Goal: Information Seeking & Learning: Compare options

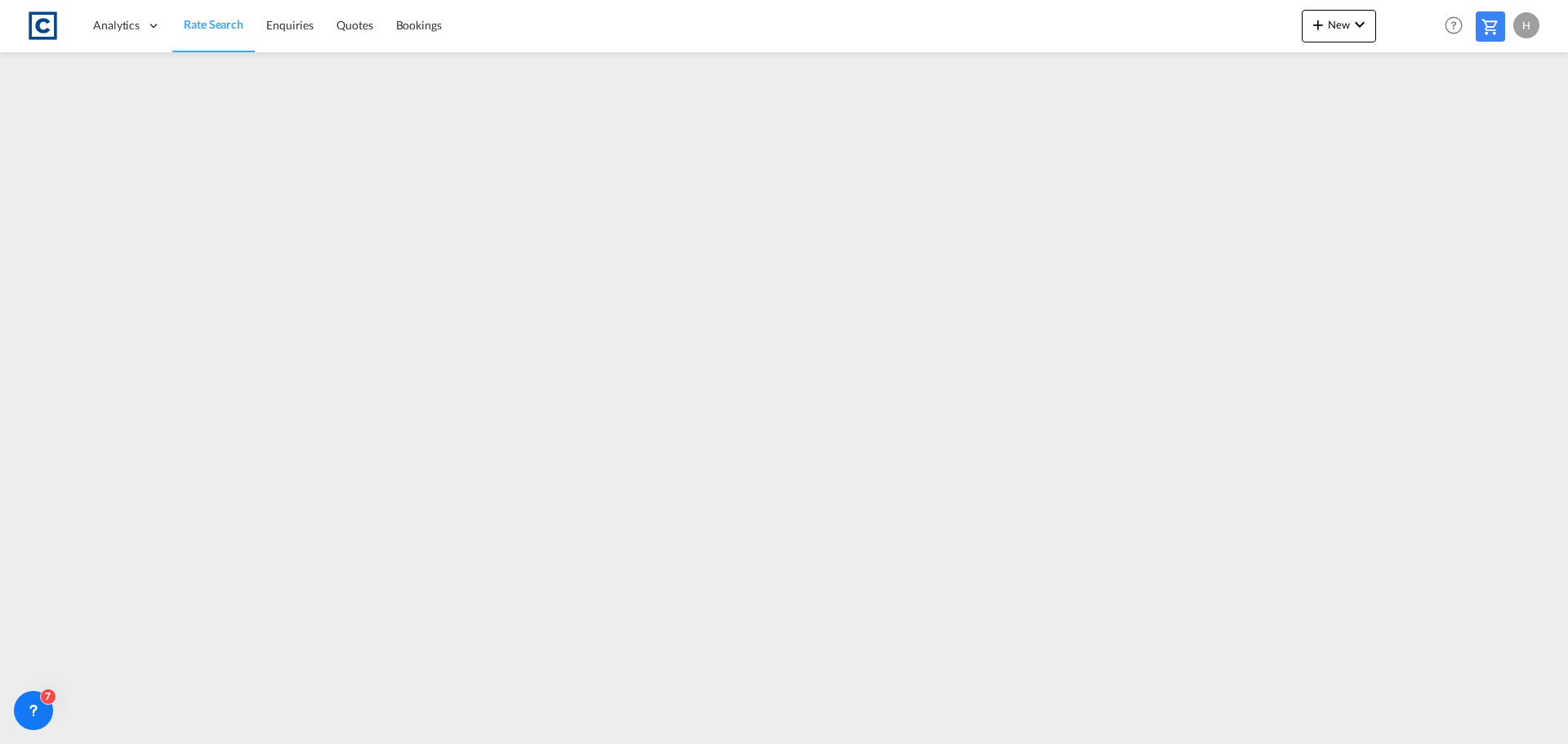
click at [236, 26] on span "Rate Search" at bounding box center [213, 24] width 60 height 14
click at [218, 23] on span "Rate Search" at bounding box center [213, 25] width 59 height 14
